Goal: Transaction & Acquisition: Purchase product/service

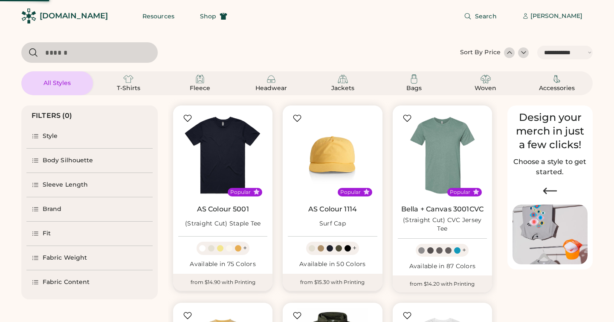
select select "*****"
select select "*"
click at [563, 15] on div "[PERSON_NAME]" at bounding box center [556, 16] width 52 height 9
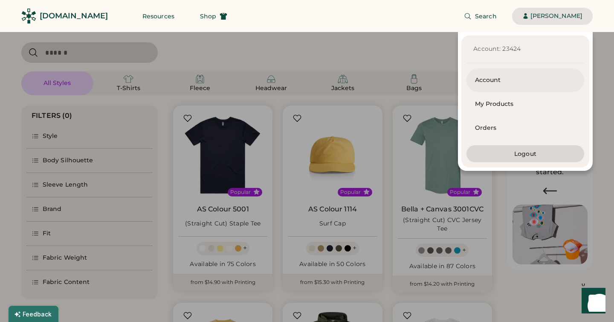
click at [498, 81] on div "Account" at bounding box center [525, 80] width 101 height 9
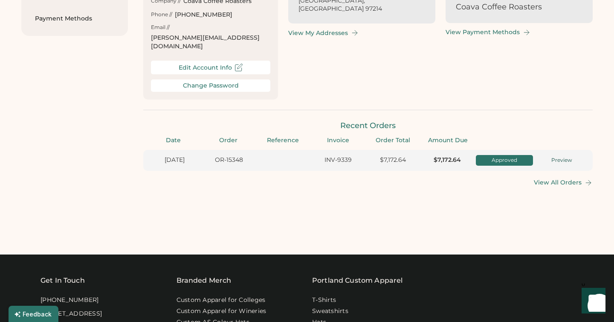
scroll to position [166, 0]
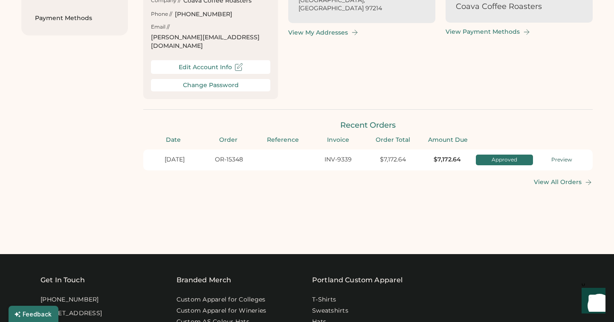
click at [558, 156] on div "Preview" at bounding box center [562, 159] width 52 height 7
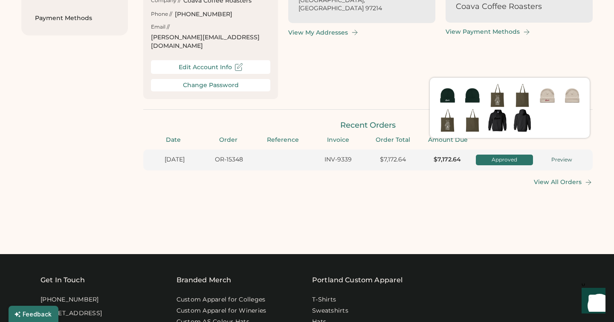
click at [491, 194] on div "Dashboard My Products Orders Designs Addresses Payment Methods Hi, Anna! Here's…" at bounding box center [306, 52] width 571 height 341
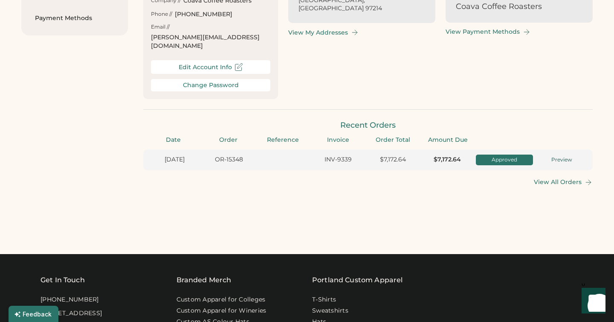
click at [556, 178] on div "View All Orders" at bounding box center [558, 181] width 48 height 7
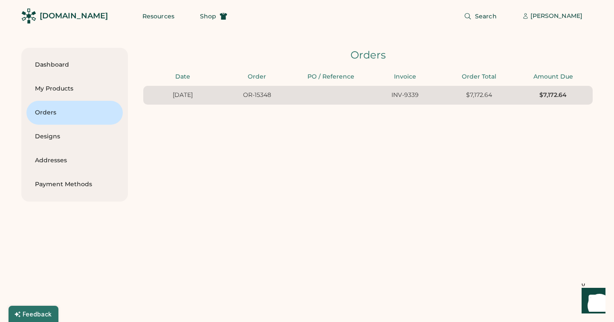
click at [240, 102] on div "10/07/25 OR-15348 INV-9339 $7,172.64 $7,172.64" at bounding box center [367, 95] width 449 height 19
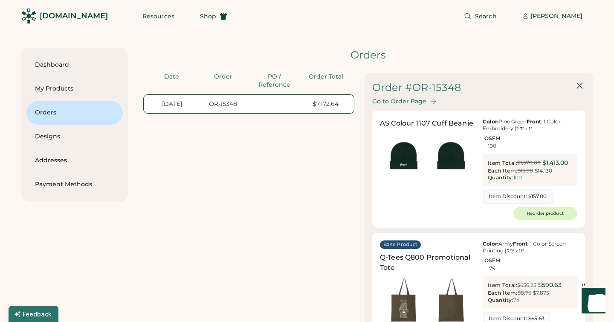
click at [424, 100] on div "Go to Order Page" at bounding box center [399, 101] width 54 height 7
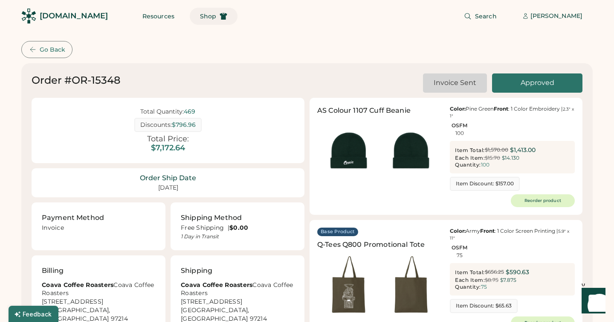
click at [212, 20] on button "Shop" at bounding box center [214, 16] width 48 height 17
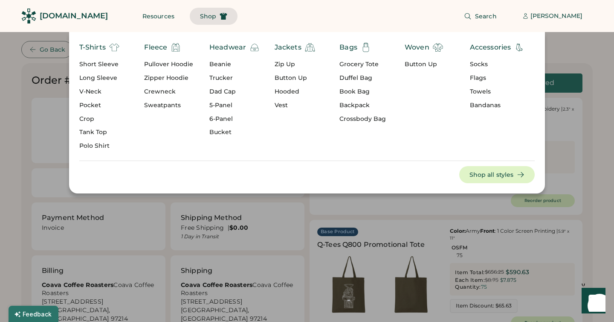
click at [166, 64] on div "Pullover Hoodie" at bounding box center [168, 64] width 49 height 9
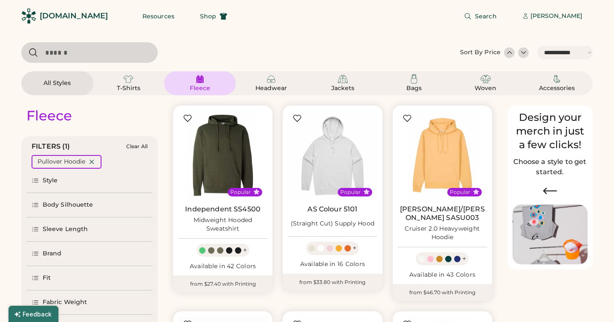
select select "*****"
select select "*"
click at [93, 48] on input "input" at bounding box center [89, 52] width 136 height 20
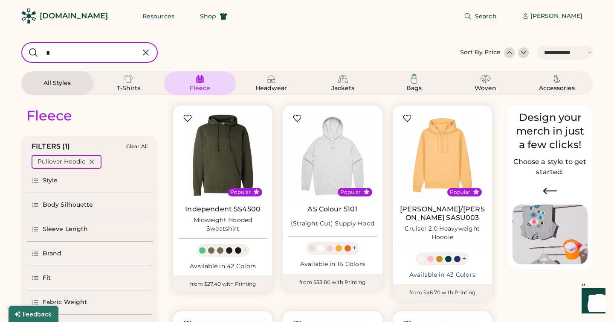
type input "*"
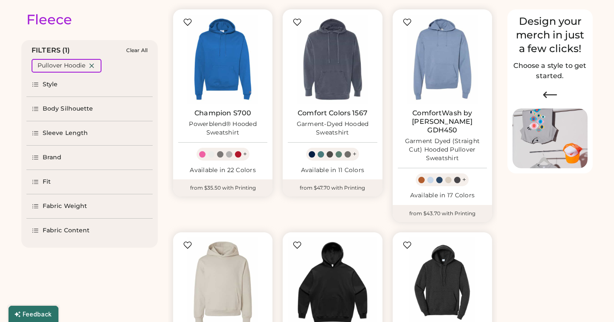
select select "*****"
select select "*"
click at [45, 85] on div "Style" at bounding box center [50, 84] width 15 height 9
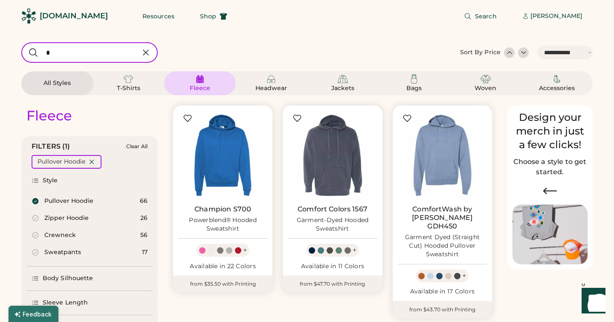
click at [81, 47] on input "input" at bounding box center [89, 52] width 136 height 20
type input "****"
select select "*"
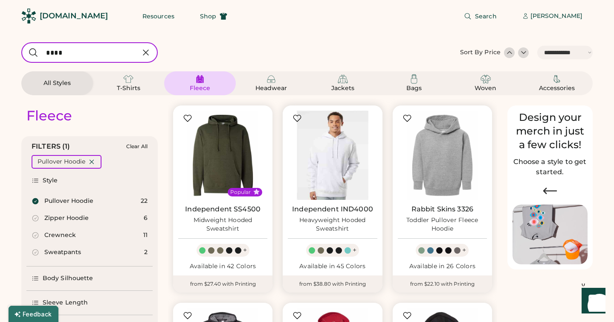
click at [334, 168] on img at bounding box center [332, 154] width 89 height 89
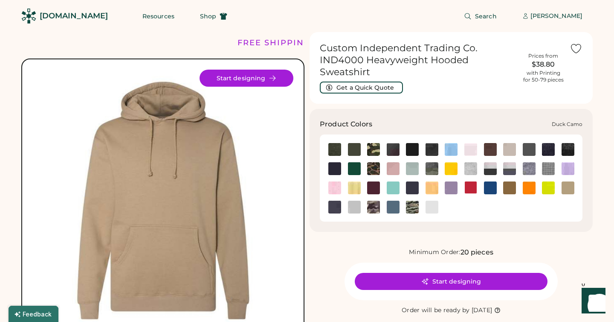
click at [374, 165] on img at bounding box center [373, 168] width 13 height 13
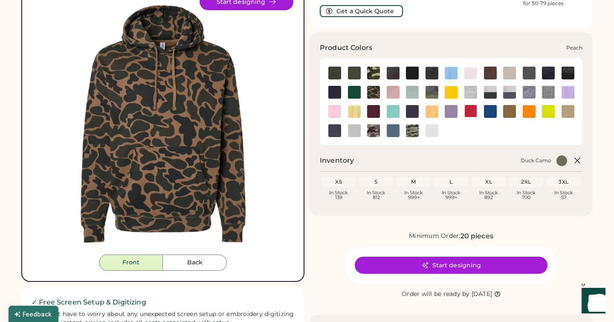
scroll to position [77, 0]
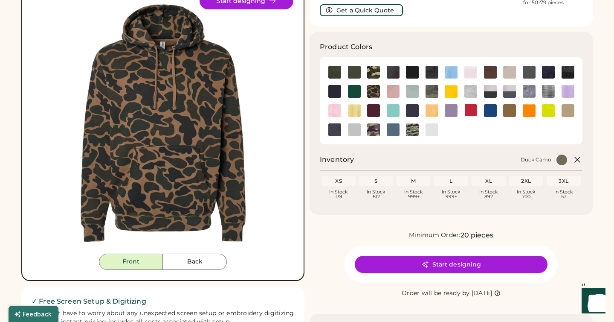
click at [455, 264] on button "Start designing" at bounding box center [451, 263] width 193 height 17
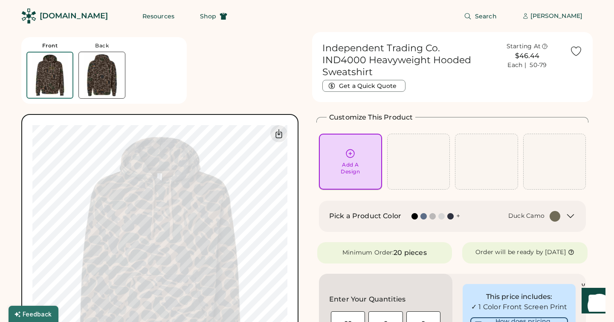
click at [348, 133] on div "Add A Design" at bounding box center [350, 161] width 63 height 56
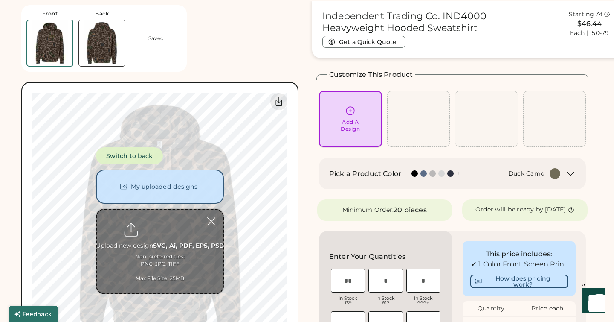
scroll to position [32, 0]
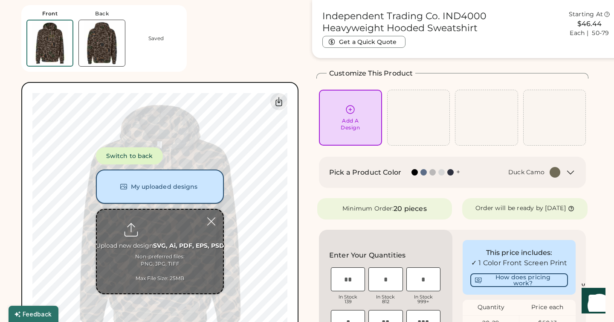
click at [150, 189] on button "My uploaded designs" at bounding box center [160, 186] width 128 height 34
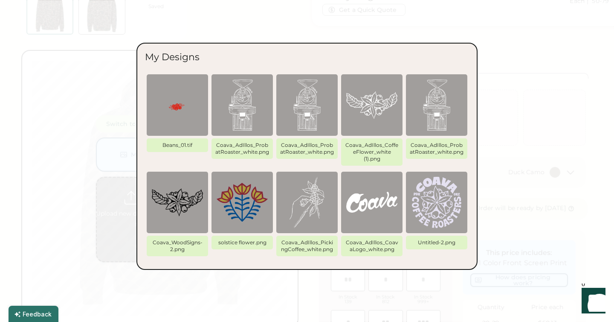
click at [367, 208] on img at bounding box center [371, 202] width 51 height 51
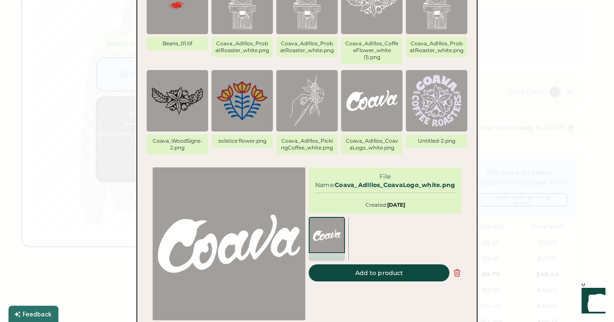
scroll to position [170, 0]
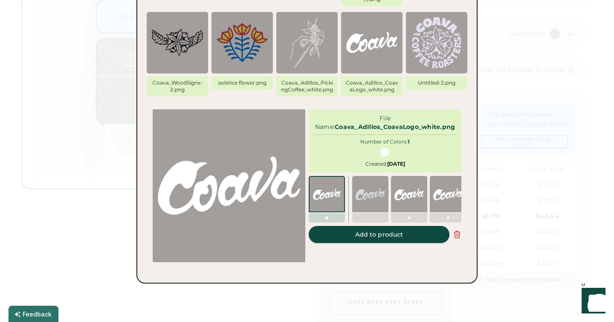
click at [359, 230] on button "Add to product" at bounding box center [379, 234] width 141 height 17
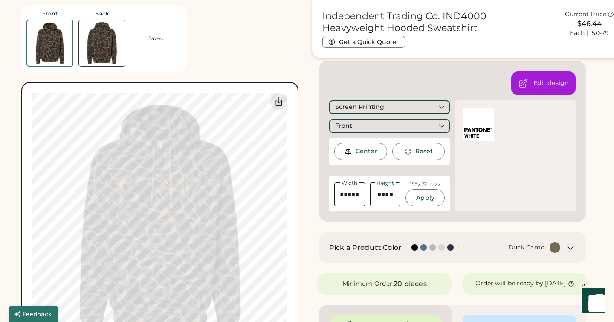
scroll to position [84, 0]
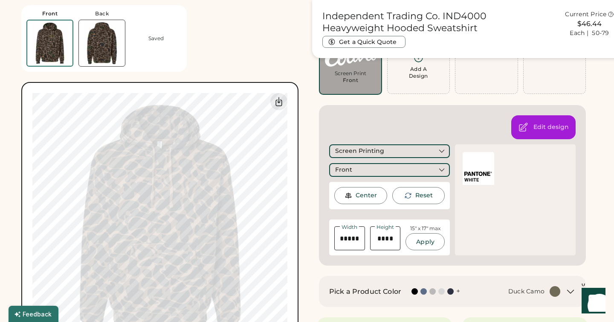
click at [473, 162] on div at bounding box center [479, 160] width 32 height 17
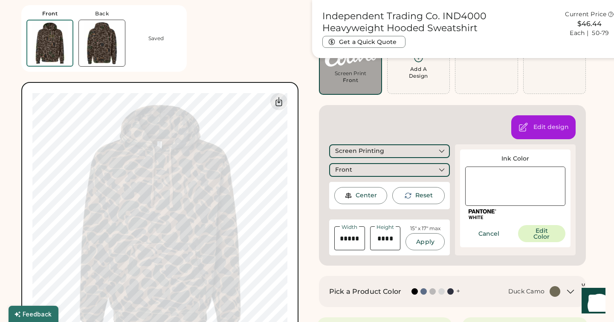
click at [509, 187] on div at bounding box center [515, 185] width 100 height 39
click at [543, 236] on button "Edit Color" at bounding box center [542, 233] width 48 height 17
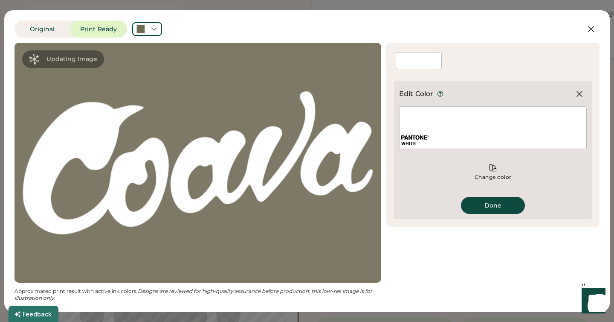
click at [440, 119] on div "WHITE" at bounding box center [493, 127] width 188 height 43
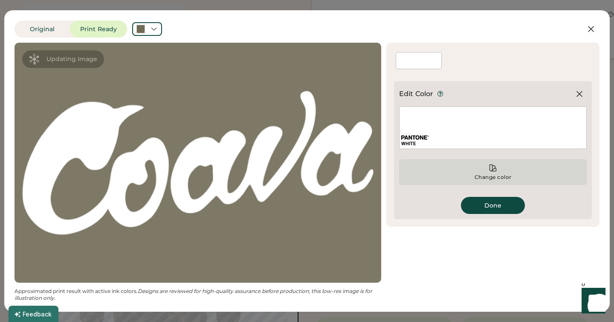
click at [495, 172] on div "Change color" at bounding box center [493, 172] width 188 height 26
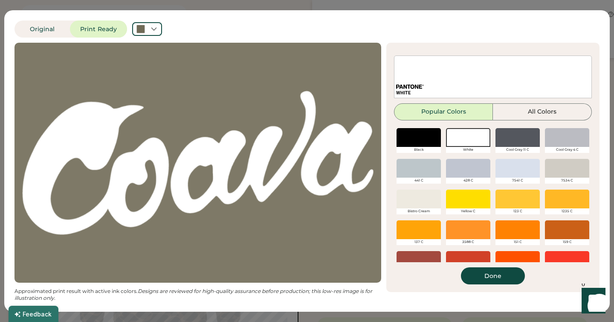
scroll to position [49, 0]
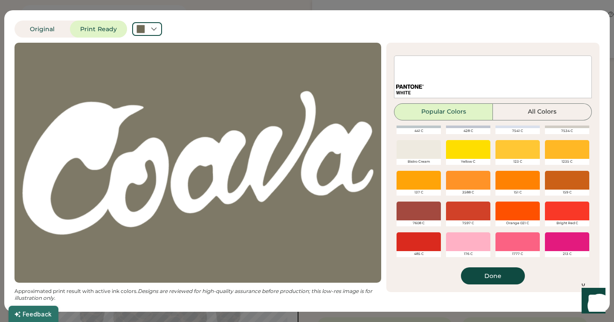
click at [518, 216] on div at bounding box center [517, 210] width 44 height 19
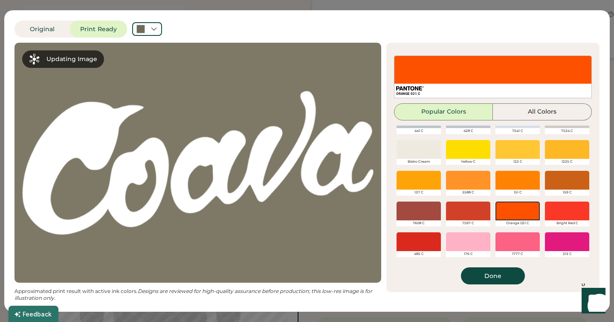
click at [505, 278] on button "Done" at bounding box center [493, 275] width 64 height 17
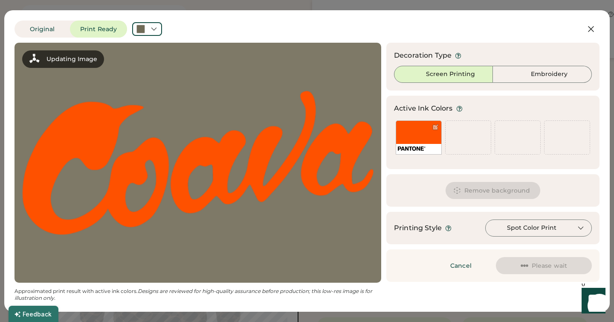
scroll to position [0, 0]
click at [492, 271] on div "Cancel Please wait" at bounding box center [492, 265] width 213 height 32
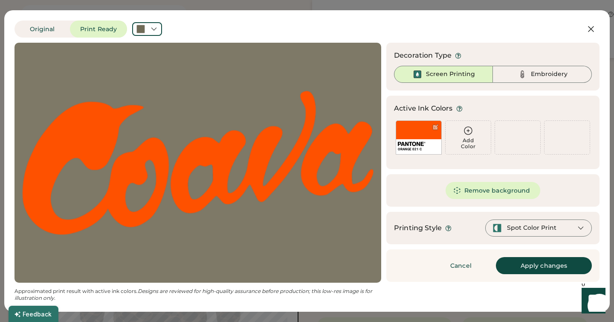
click at [528, 280] on div "Cancel Apply changes" at bounding box center [492, 265] width 213 height 32
click at [530, 275] on div "Cancel Apply changes" at bounding box center [492, 265] width 213 height 32
click at [531, 267] on button "Apply changes" at bounding box center [544, 265] width 96 height 17
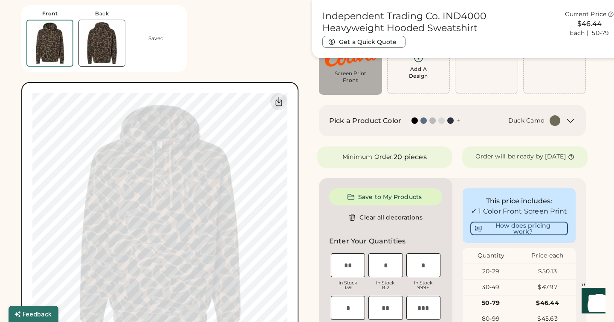
type input "*****"
type input "****"
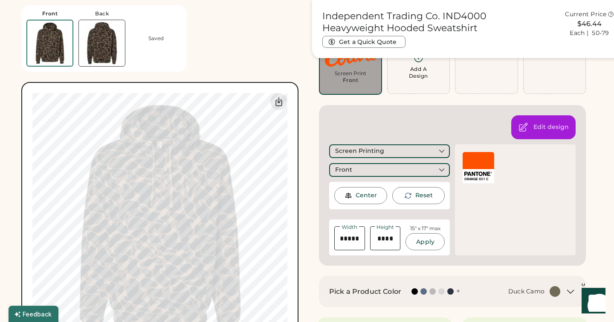
type input "****"
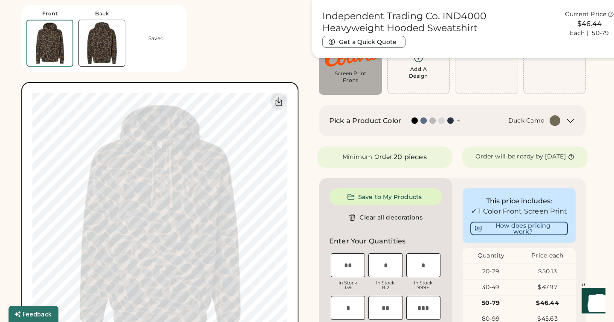
type input "*****"
type input "****"
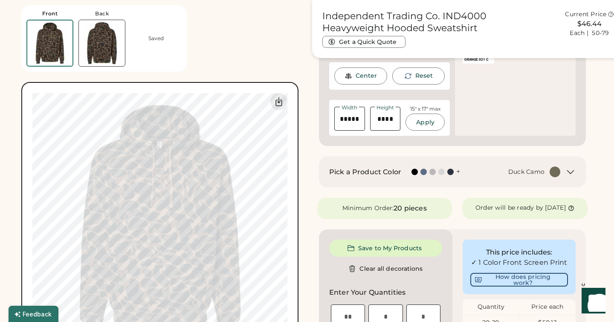
scroll to position [203, 0]
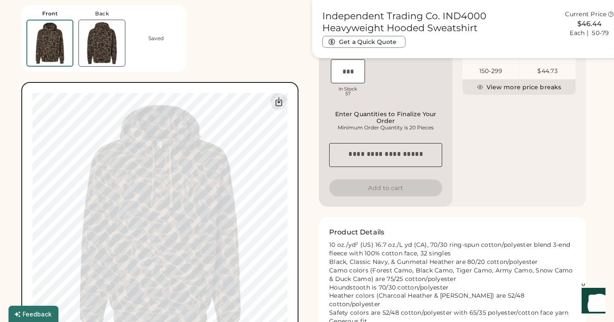
scroll to position [364, 0]
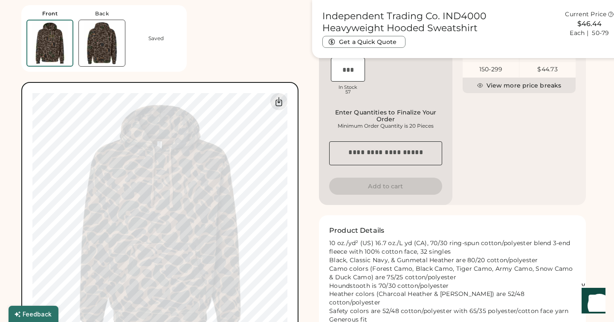
click at [314, 257] on div "Independent Trading Co. IND4000 Heavyweight Hooded Sweatshirt Get a Quick Quote…" at bounding box center [452, 65] width 281 height 794
